Goal: Check status: Check status

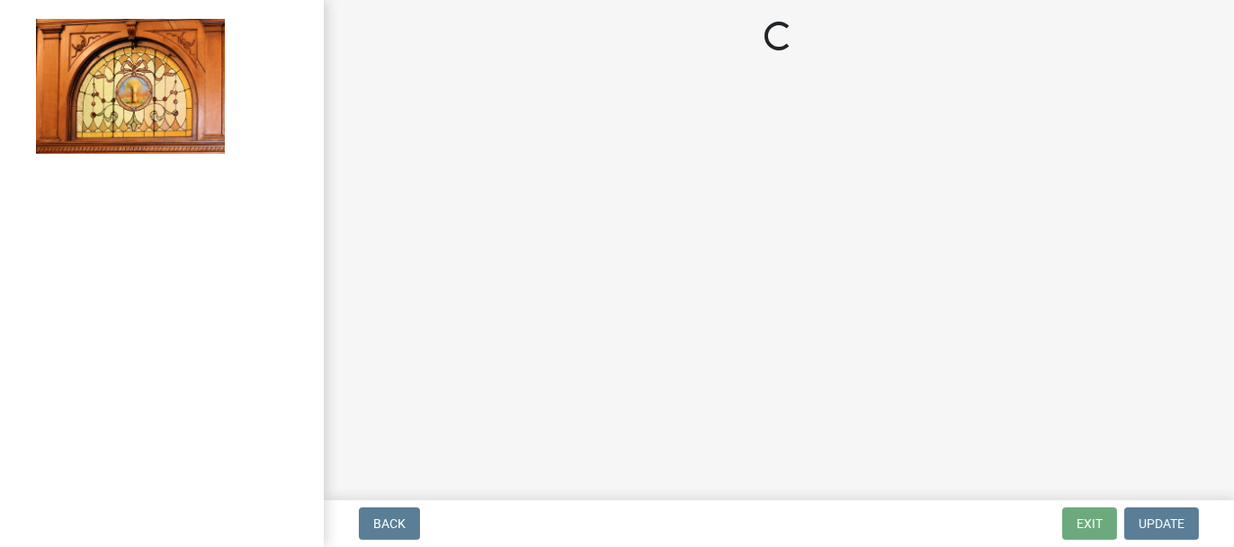
select select "62bb873c-c571-4454-ac8a-8c216551e2a3"
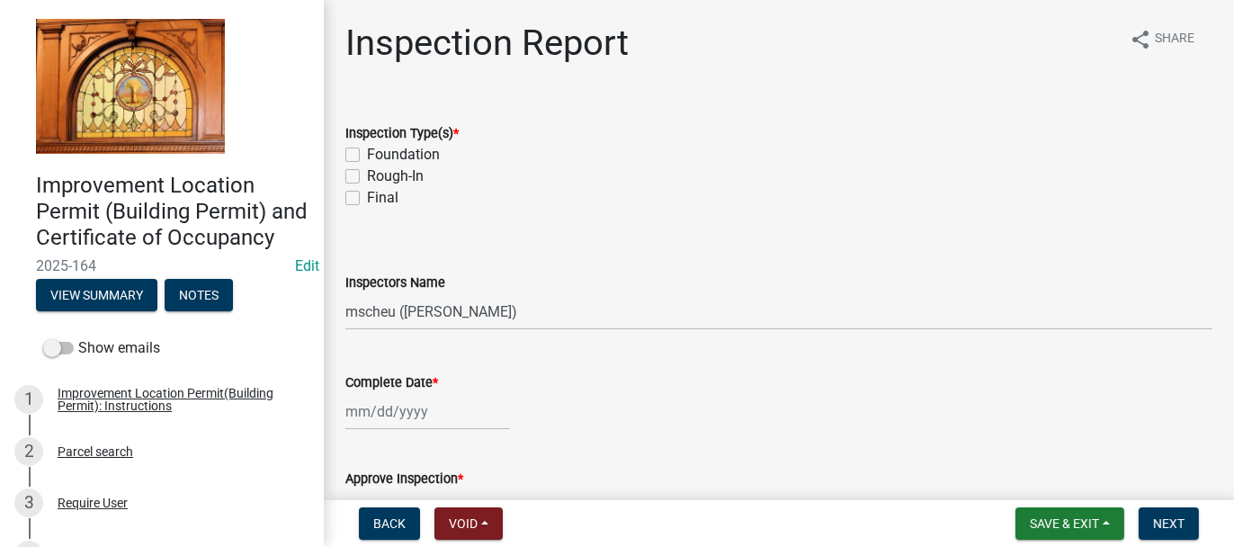
scroll to position [270, 0]
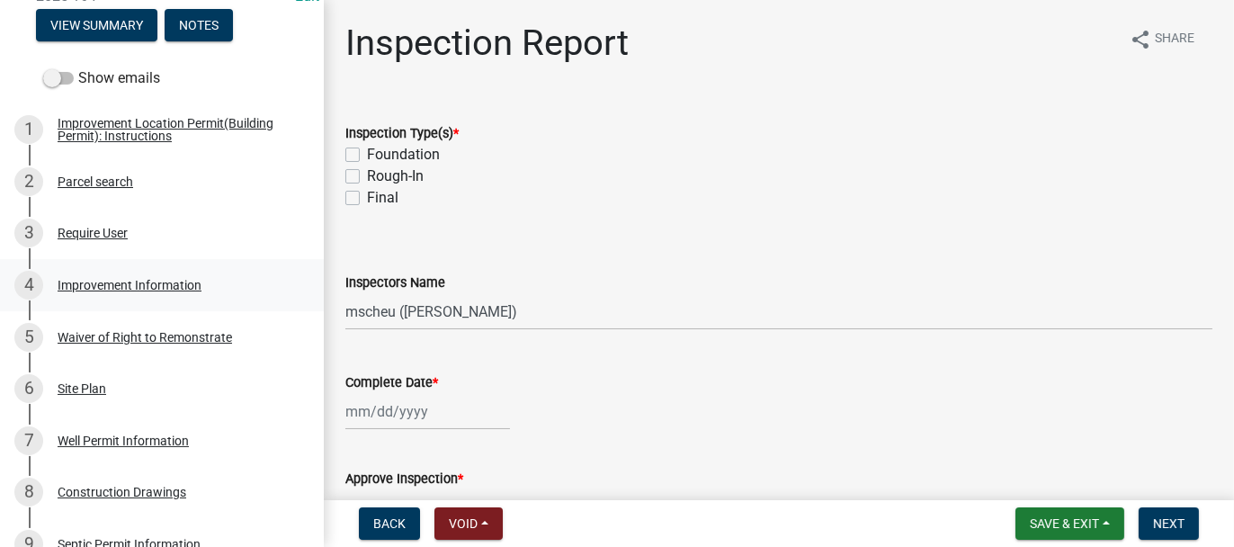
click at [103, 292] on div "Improvement Information" at bounding box center [130, 285] width 144 height 13
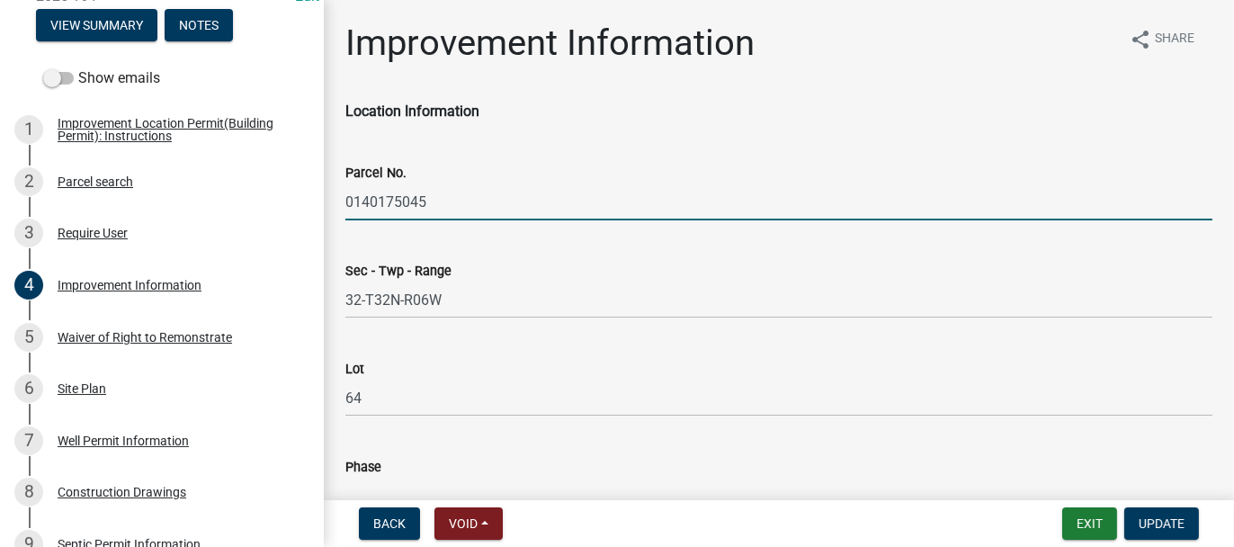
drag, startPoint x: 345, startPoint y: 199, endPoint x: 432, endPoint y: 199, distance: 87.3
click at [432, 199] on input "0140175045" at bounding box center [778, 202] width 867 height 37
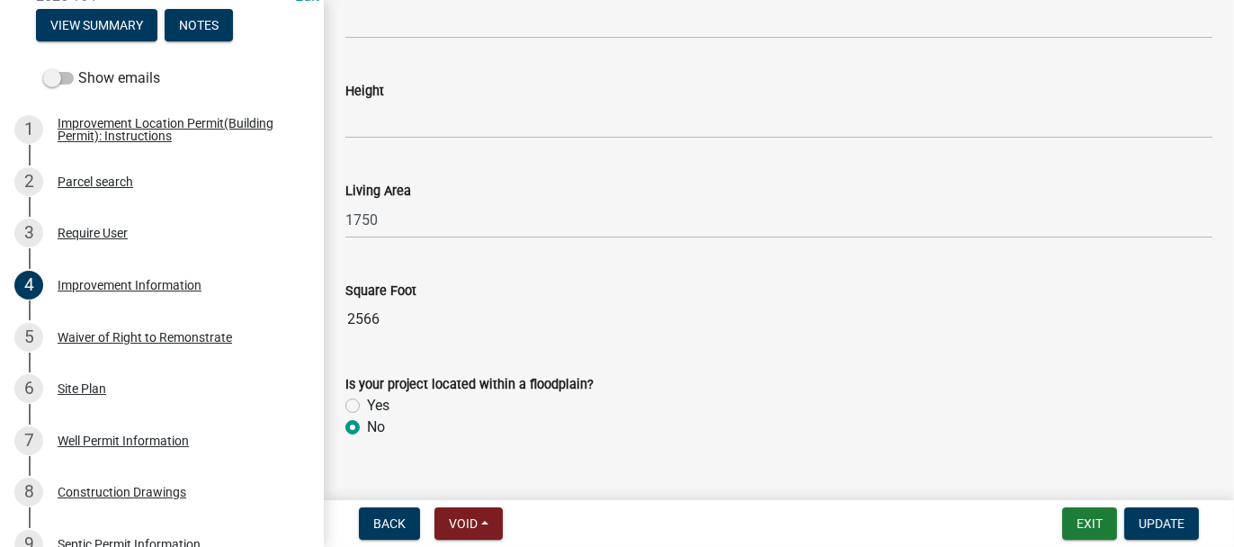
scroll to position [2510, 0]
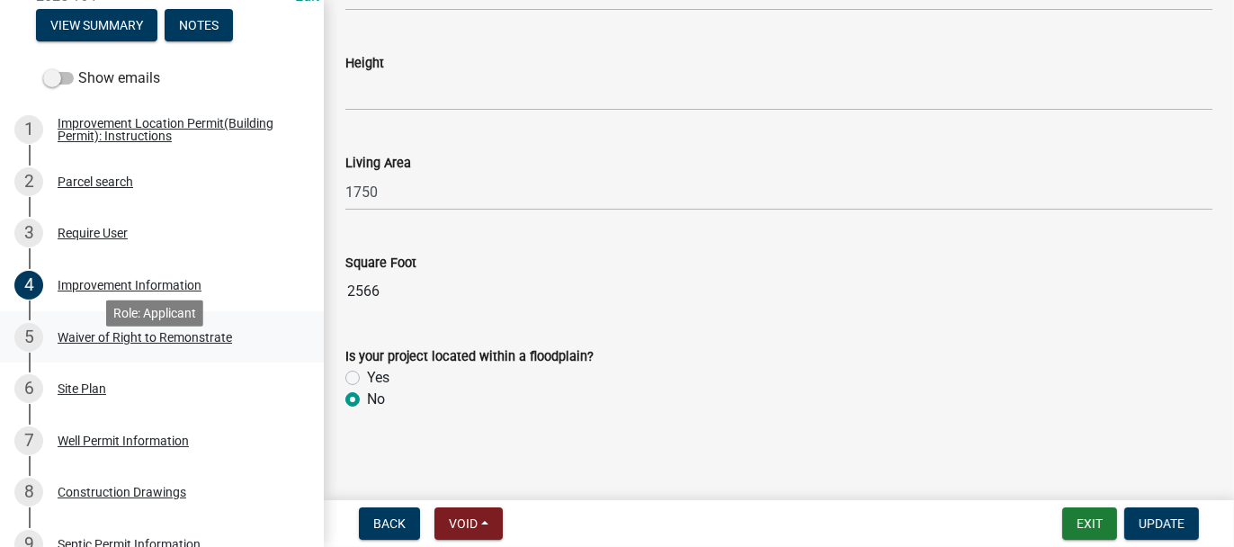
click at [72, 344] on div "Waiver of Right to Remonstrate" at bounding box center [145, 337] width 175 height 13
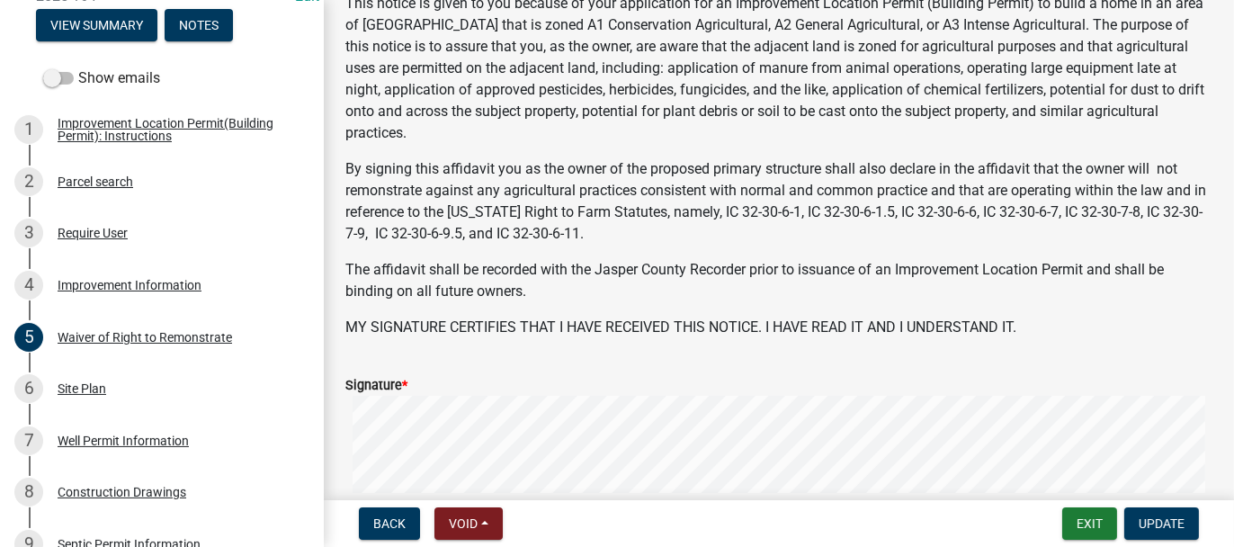
scroll to position [300, 0]
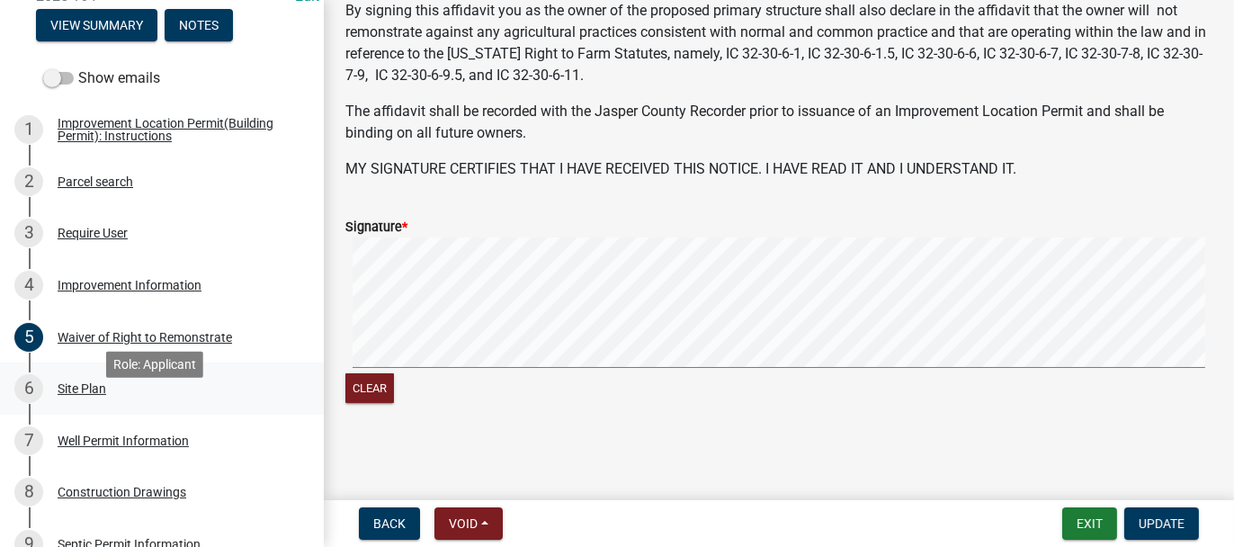
click at [66, 395] on div "Site Plan" at bounding box center [82, 388] width 49 height 13
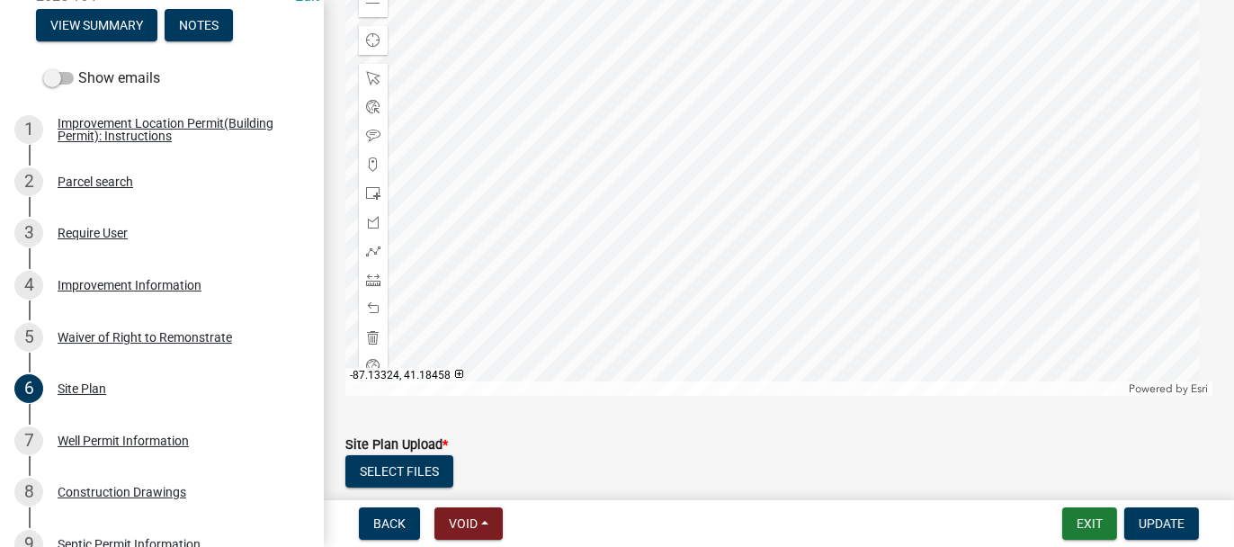
scroll to position [463, 0]
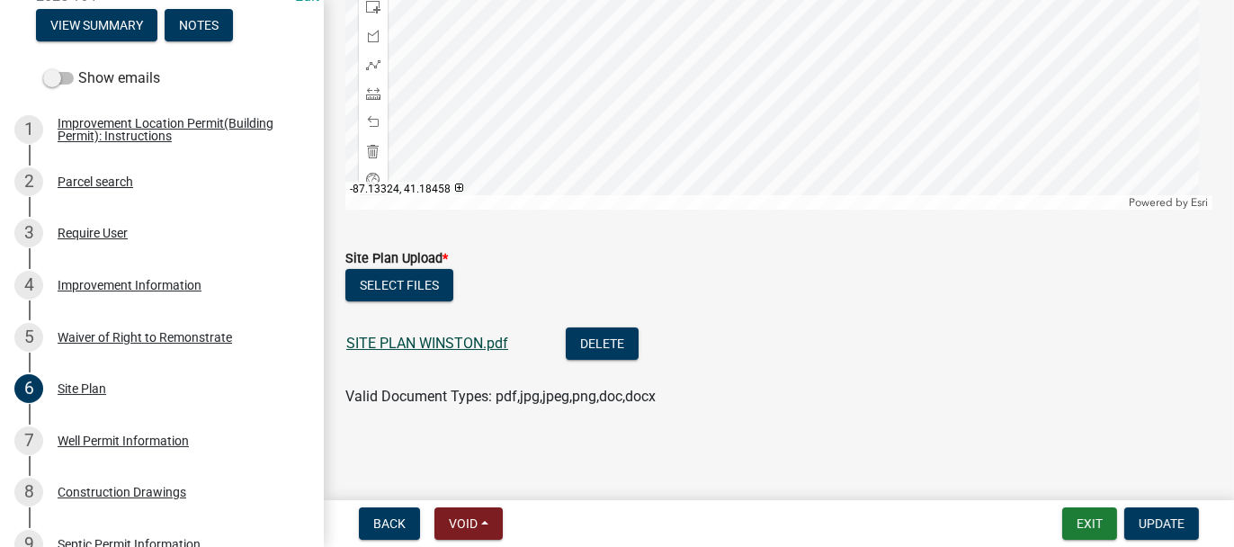
click at [435, 341] on link "SITE PLAN WINSTON.pdf" at bounding box center [427, 343] width 162 height 17
click at [85, 447] on div "Well Permit Information" at bounding box center [123, 441] width 131 height 13
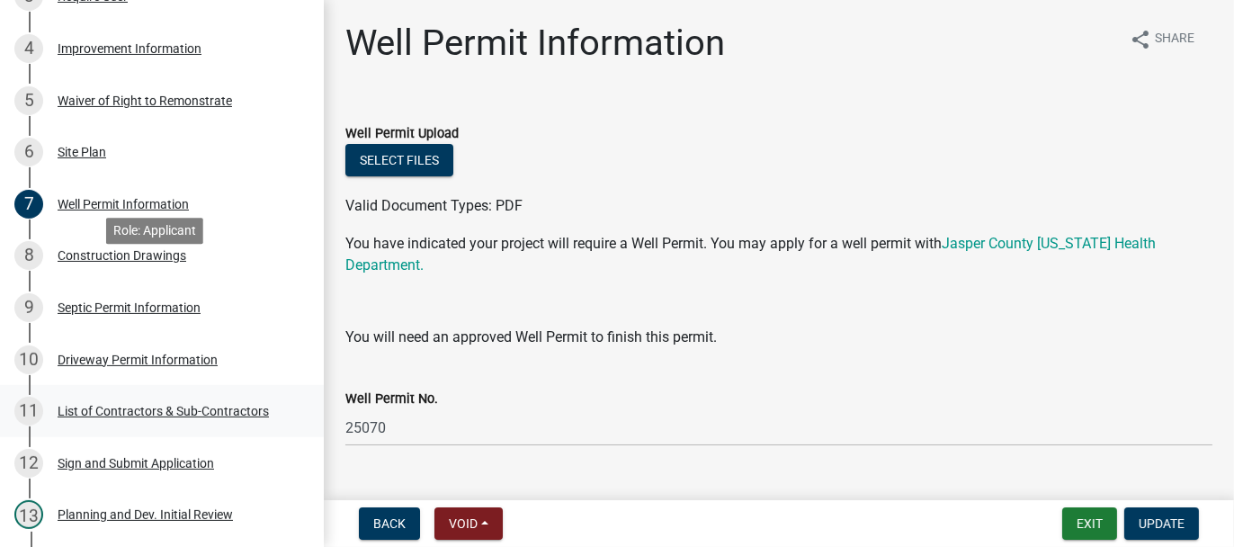
scroll to position [540, 0]
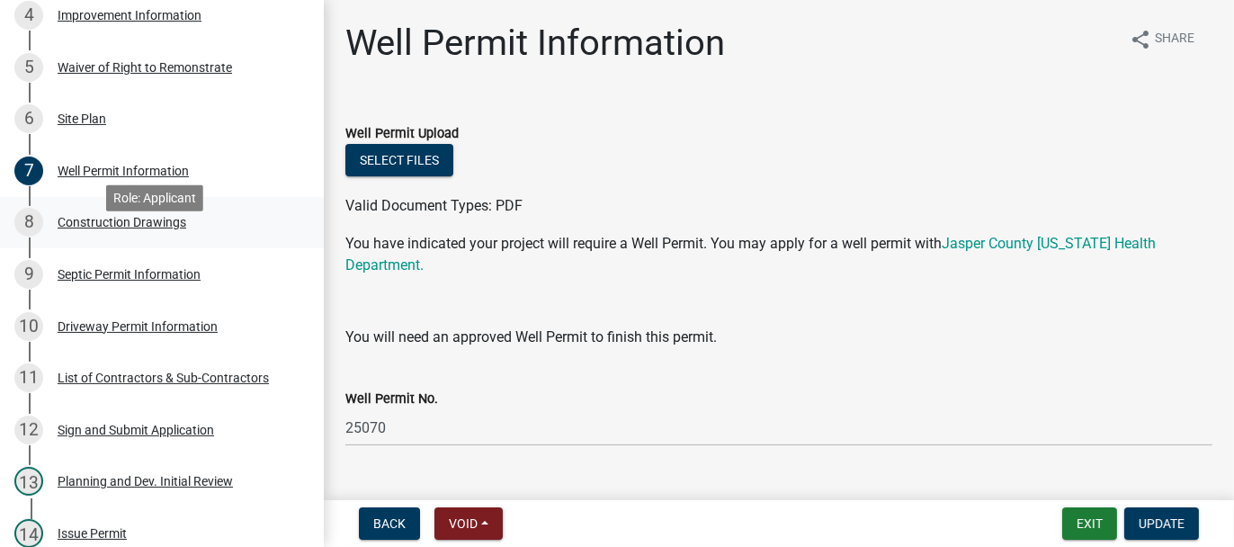
click at [76, 229] on div "Construction Drawings" at bounding box center [122, 222] width 129 height 13
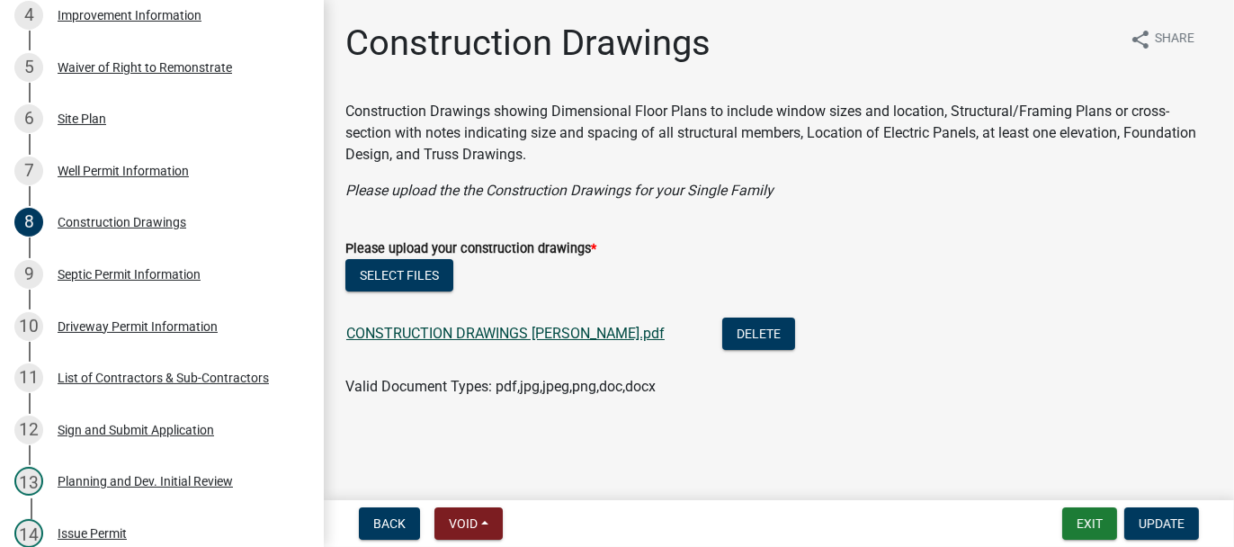
click at [546, 330] on link "CONSTRUCTION DRAWINGS [PERSON_NAME].pdf" at bounding box center [505, 333] width 318 height 17
click at [74, 333] on div "Driveway Permit Information" at bounding box center [138, 326] width 160 height 13
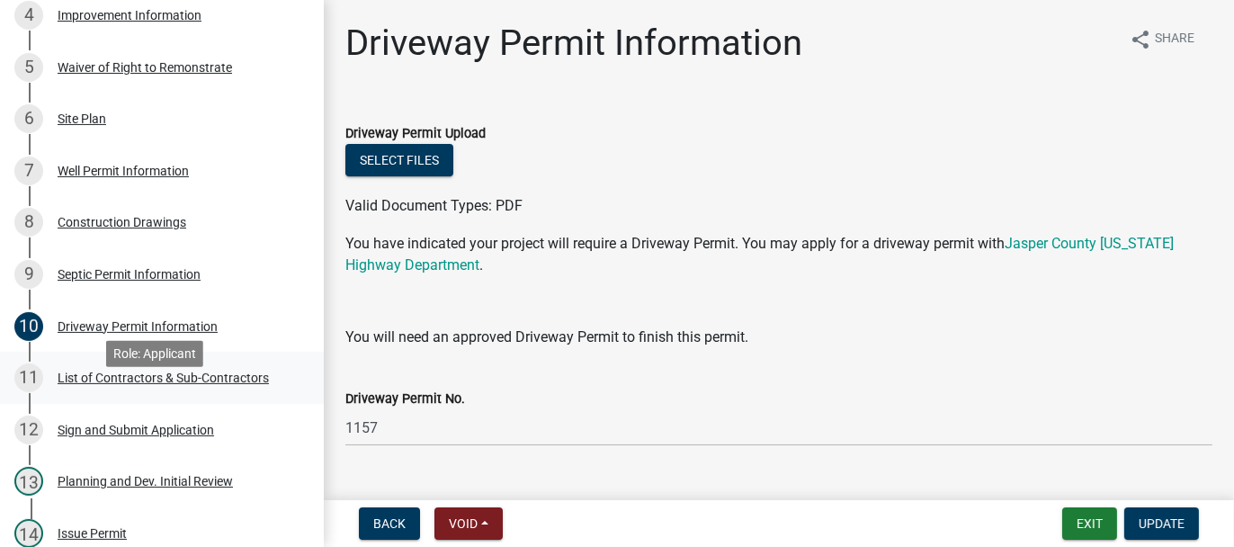
click at [167, 384] on div "List of Contractors & Sub-Contractors" at bounding box center [163, 378] width 211 height 13
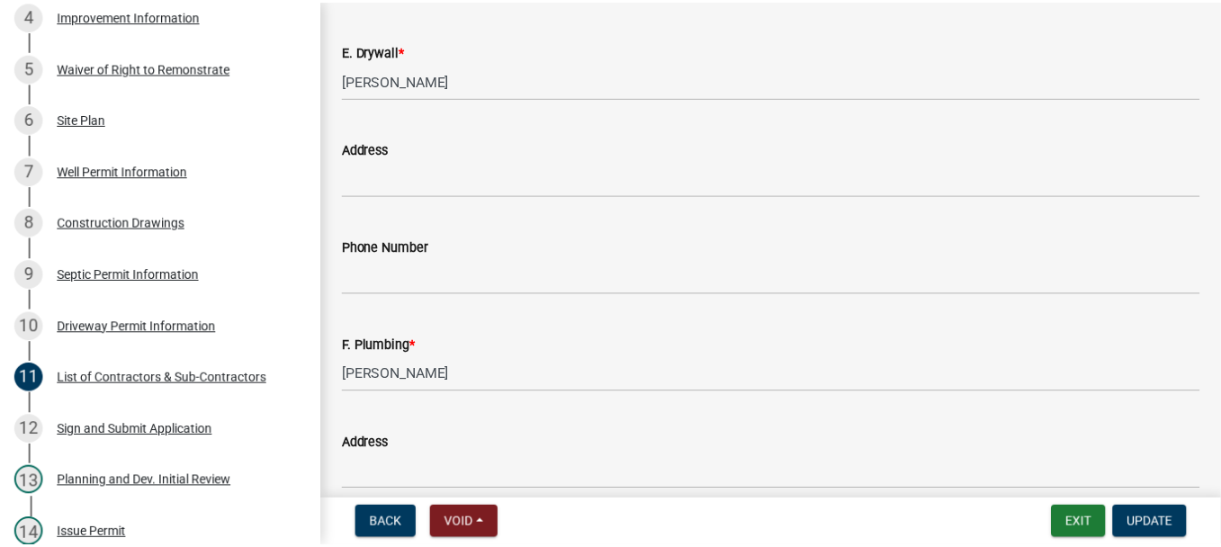
scroll to position [1799, 0]
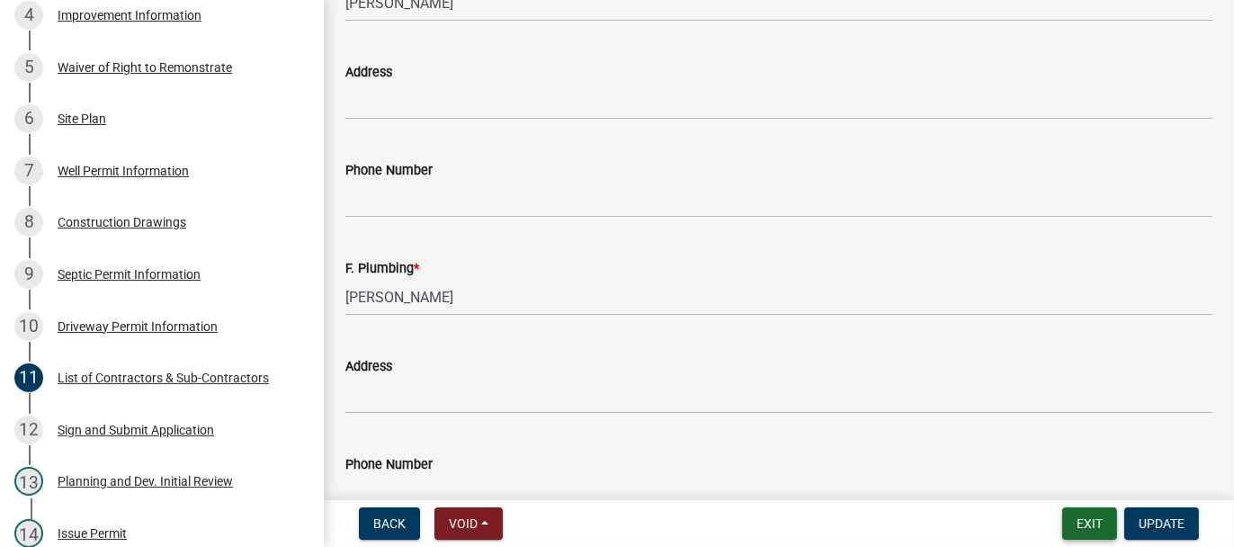
click at [1083, 522] on button "Exit" at bounding box center [1090, 523] width 55 height 32
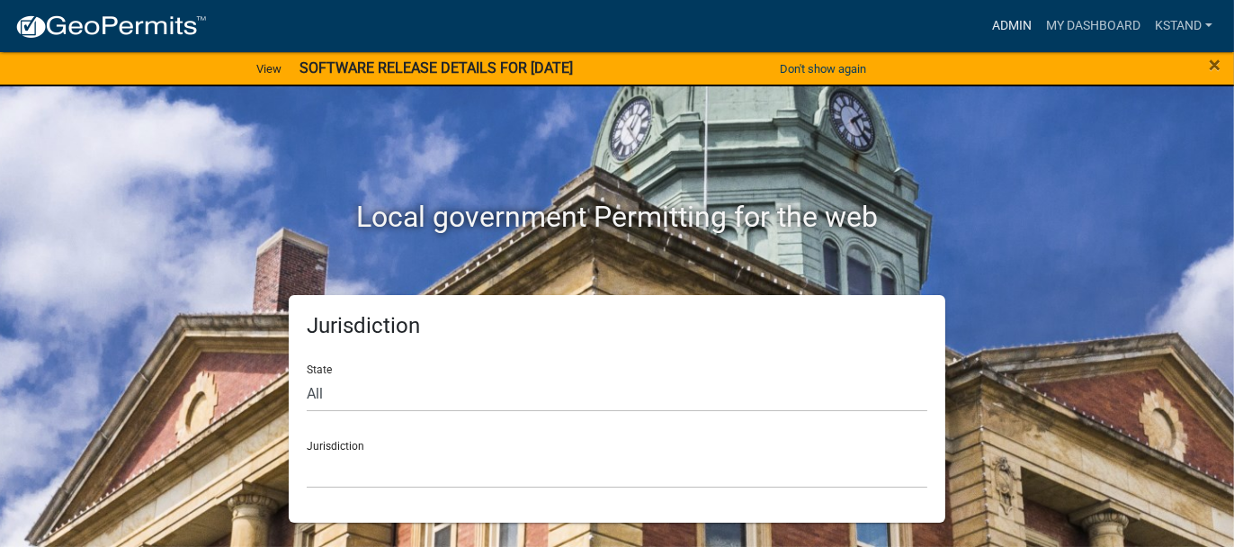
click at [1009, 27] on link "Admin" at bounding box center [1012, 26] width 54 height 34
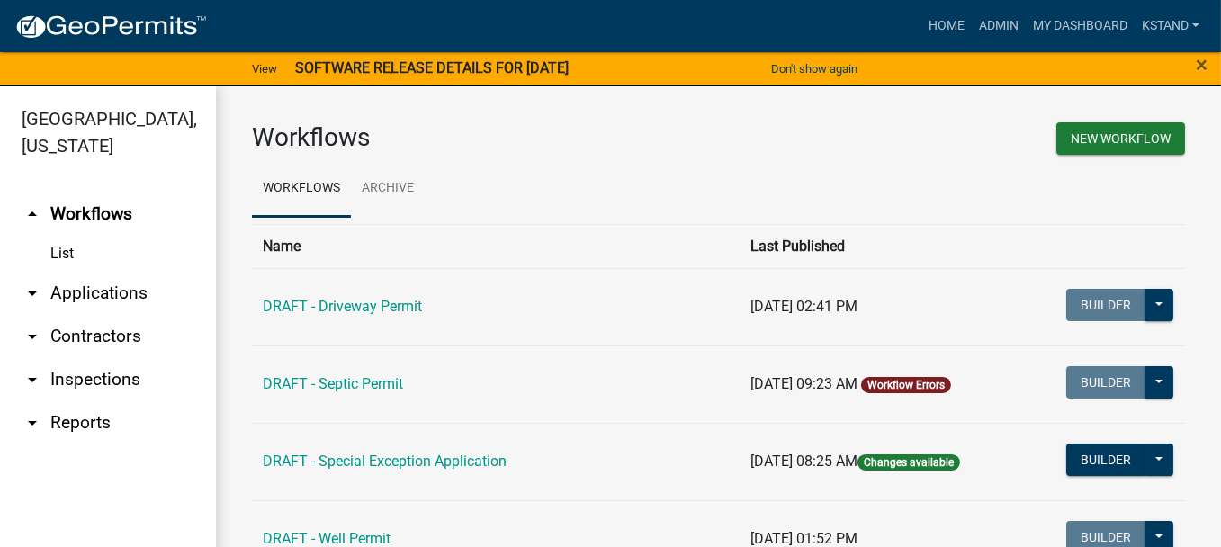
click at [57, 249] on link "List" at bounding box center [108, 254] width 216 height 36
click at [101, 293] on link "arrow_drop_down Applications" at bounding box center [108, 293] width 216 height 43
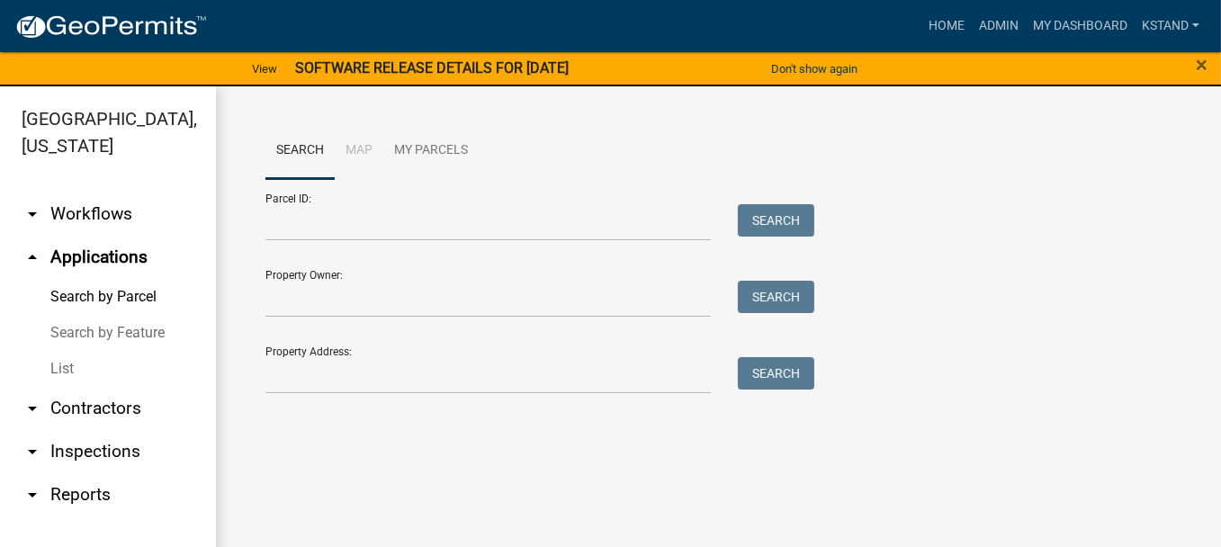
click at [55, 362] on link "List" at bounding box center [108, 369] width 216 height 36
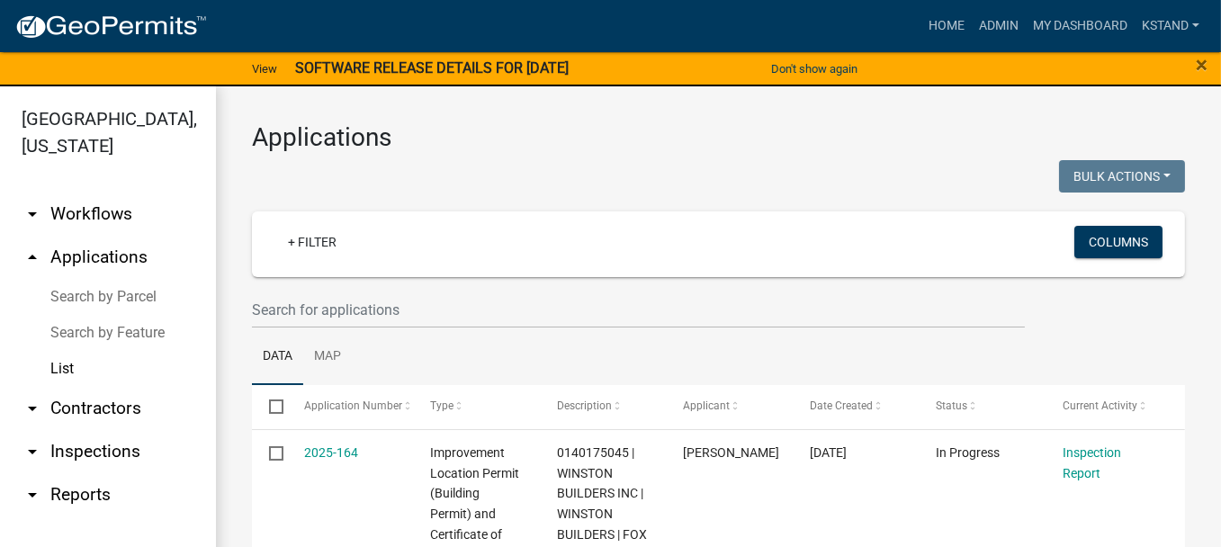
click at [312, 289] on wm-filter-builder "+ Filter Columns" at bounding box center [718, 269] width 933 height 117
click at [312, 298] on input "text" at bounding box center [638, 310] width 773 height 37
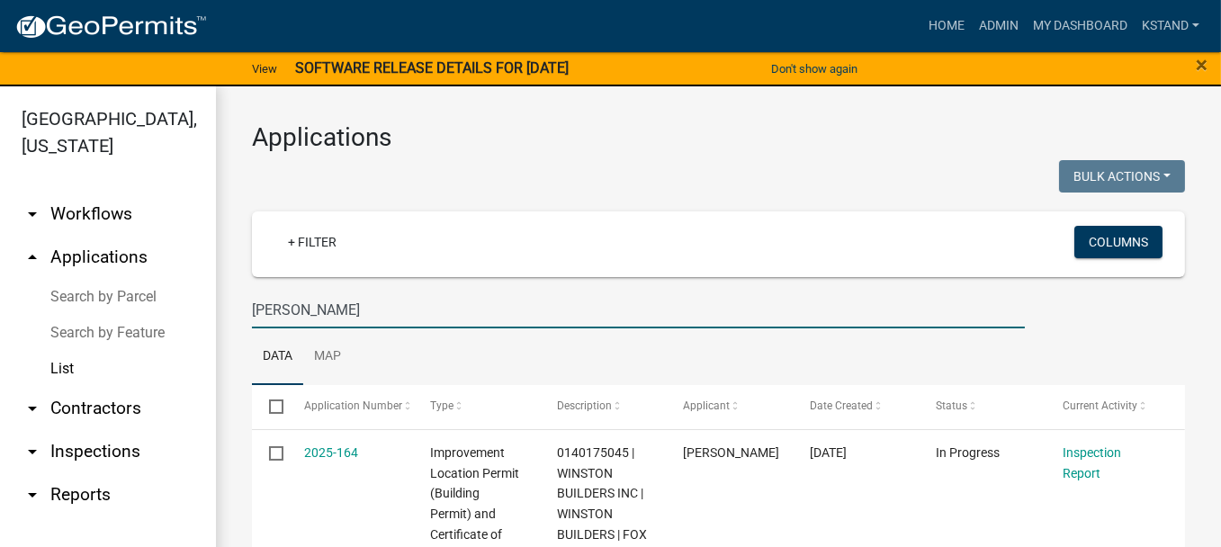
type input "owen"
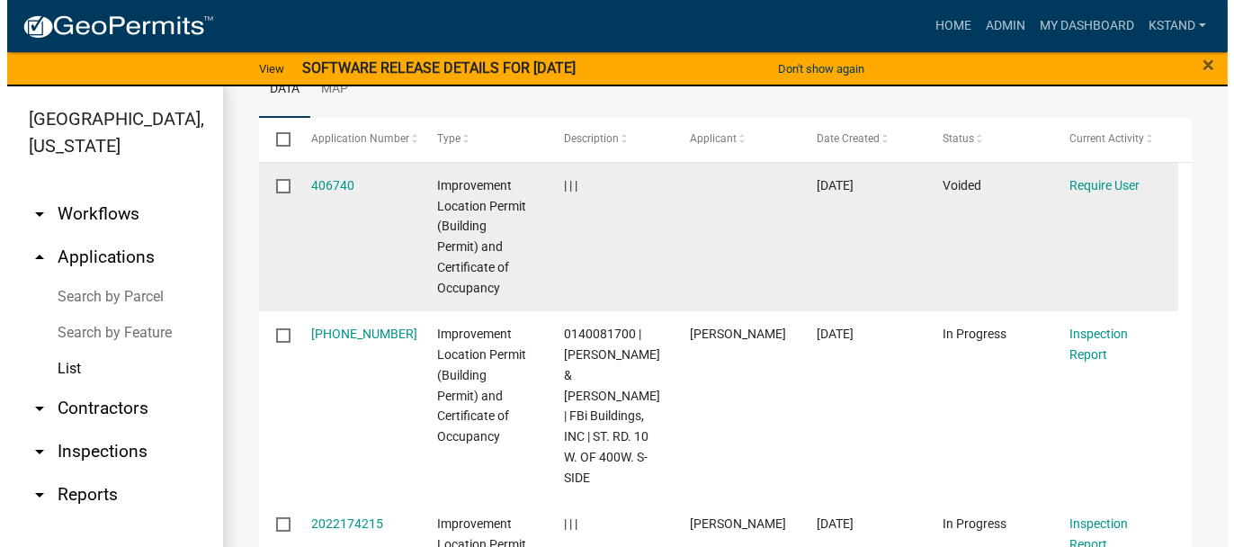
scroll to position [270, 0]
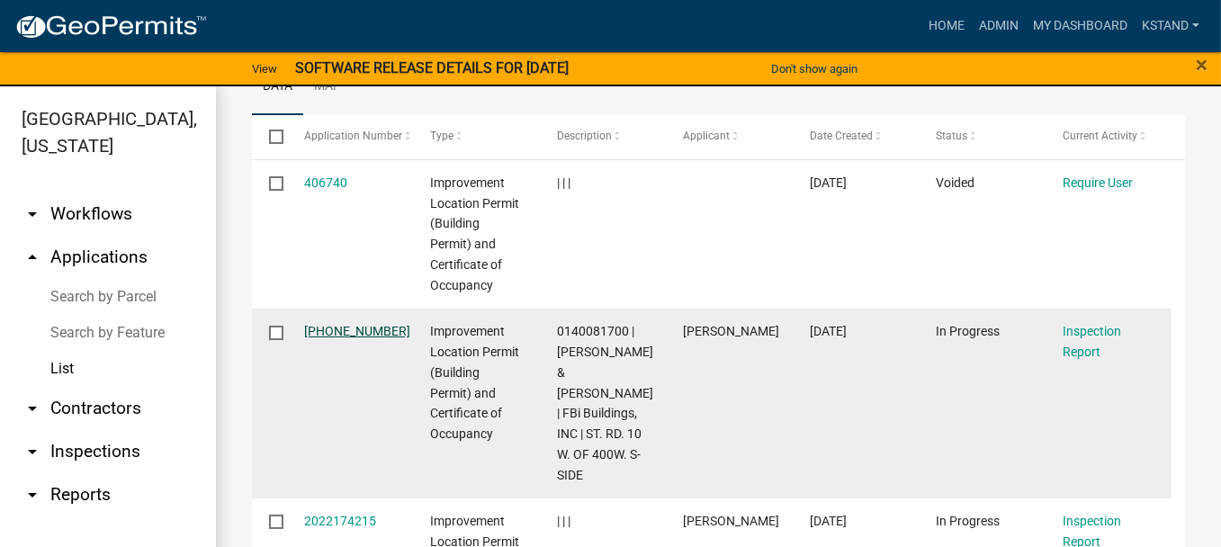
click at [353, 333] on link "2025-094-094" at bounding box center [357, 331] width 106 height 14
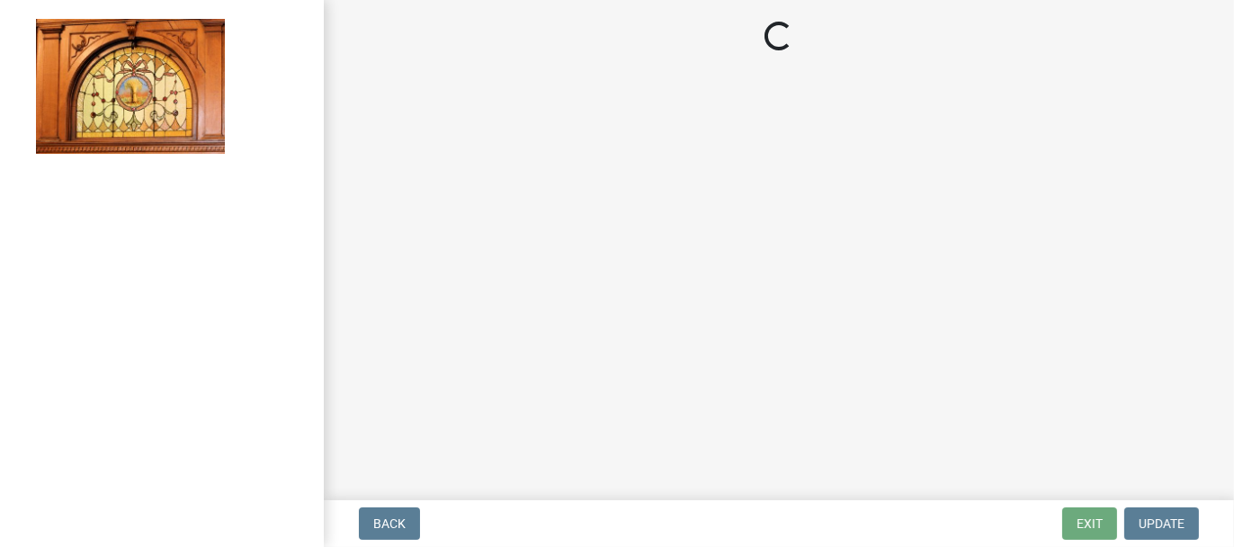
select select "62bb873c-c571-4454-ac8a-8c216551e2a3"
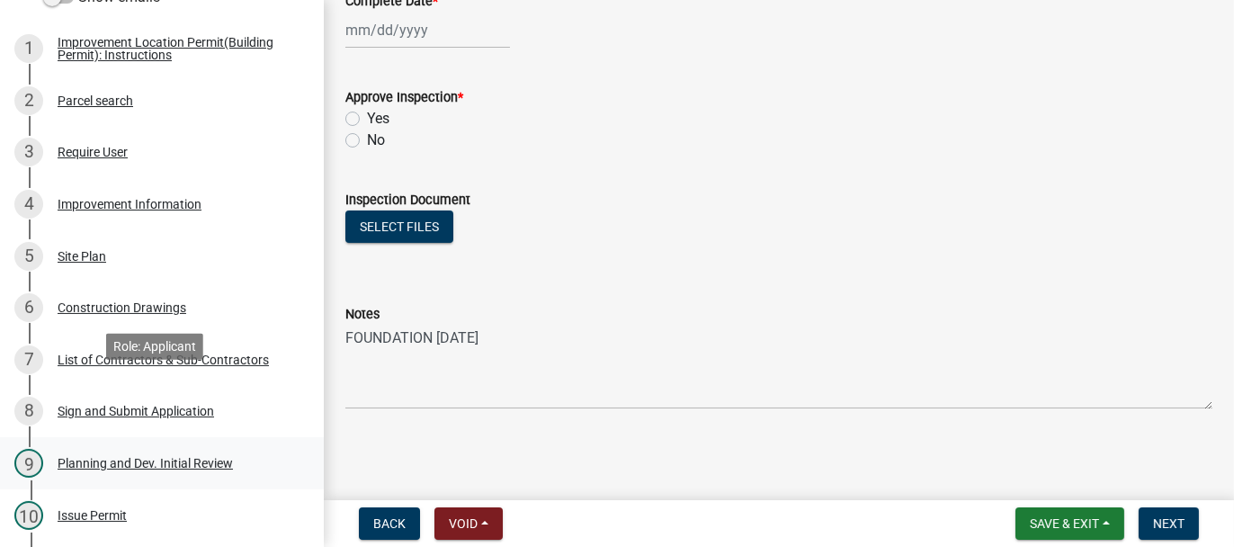
scroll to position [360, 0]
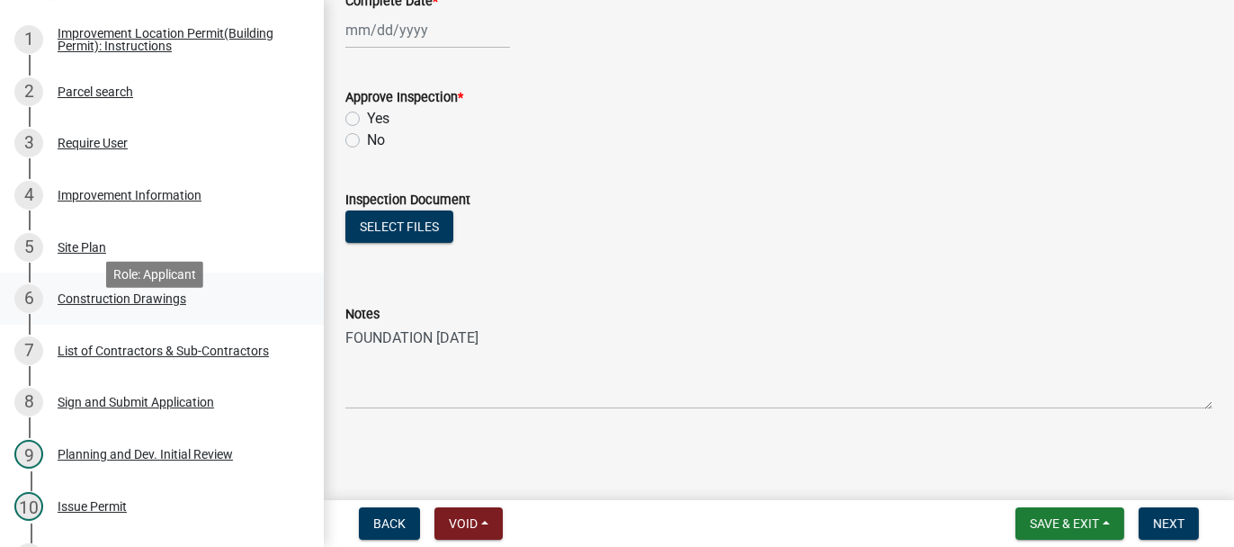
click at [128, 305] on div "Construction Drawings" at bounding box center [122, 298] width 129 height 13
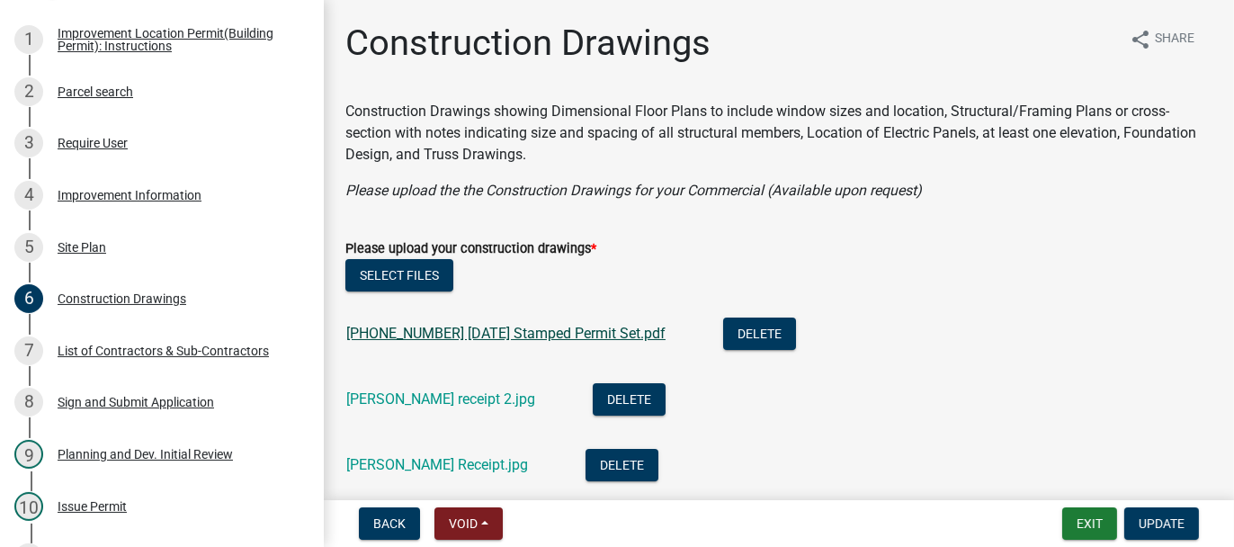
click at [467, 334] on link "20-2524-00 2025-03-11 Stamped Permit Set.pdf" at bounding box center [505, 333] width 319 height 17
click at [414, 392] on link "Owen receipt 2.jpg" at bounding box center [440, 398] width 189 height 17
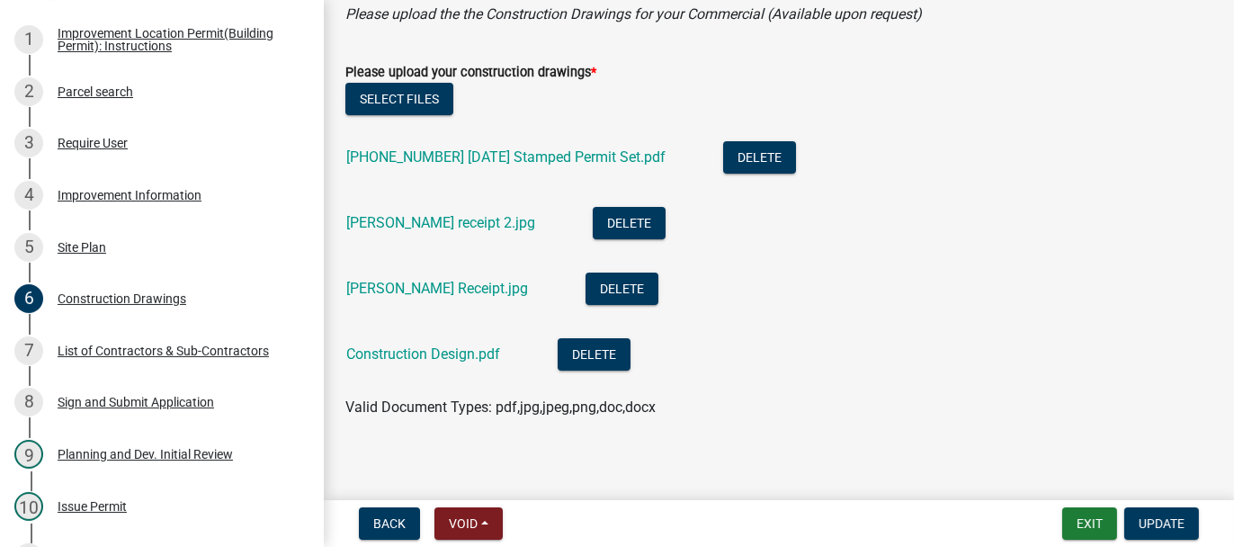
scroll to position [180, 0]
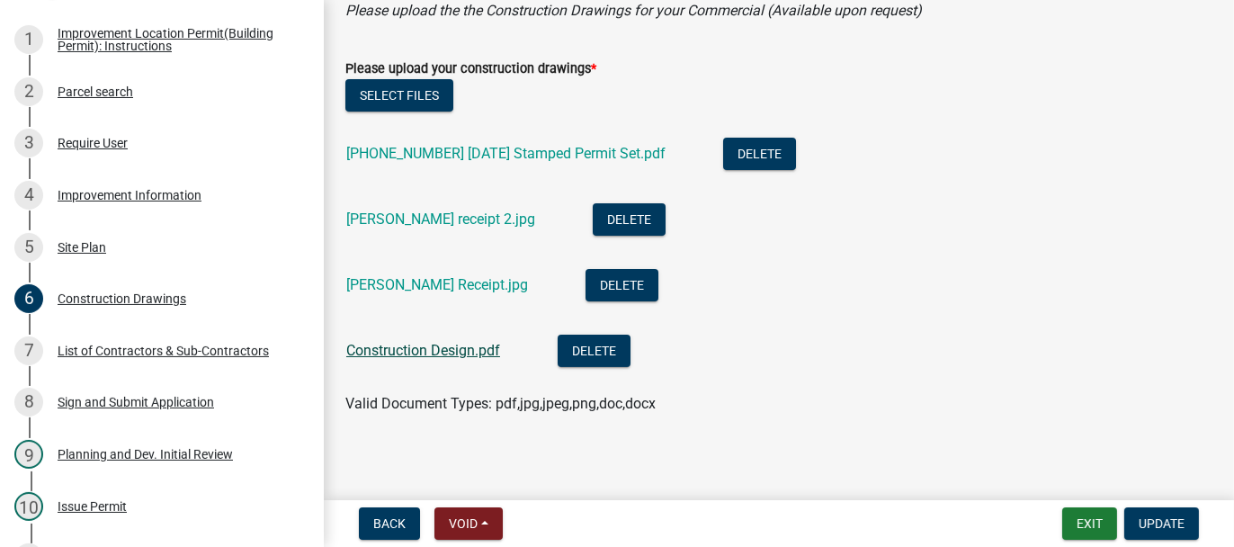
click at [373, 342] on link "Construction Design.pdf" at bounding box center [423, 350] width 154 height 17
click at [1095, 525] on button "Exit" at bounding box center [1090, 523] width 55 height 32
